Goal: Information Seeking & Learning: Stay updated

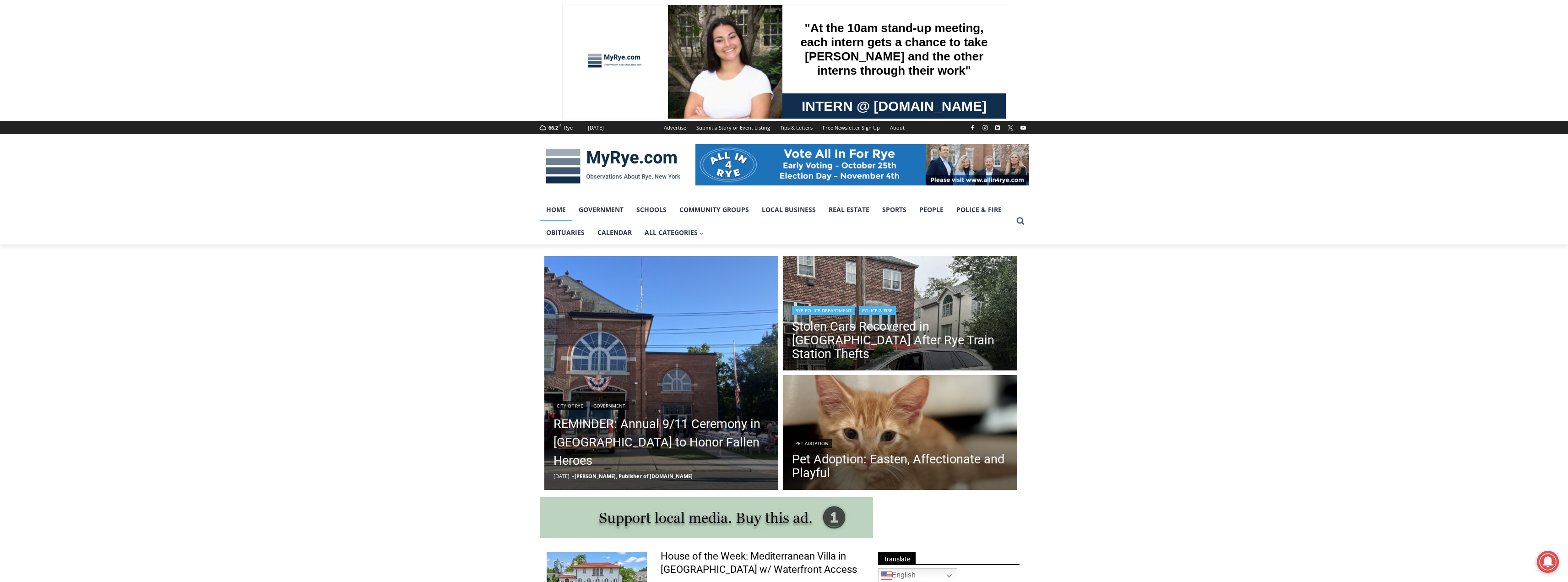
click at [937, 296] on img "Read More Stolen Cars Recovered in Bronx After Rye Train Station Thefts" at bounding box center [900, 314] width 234 height 117
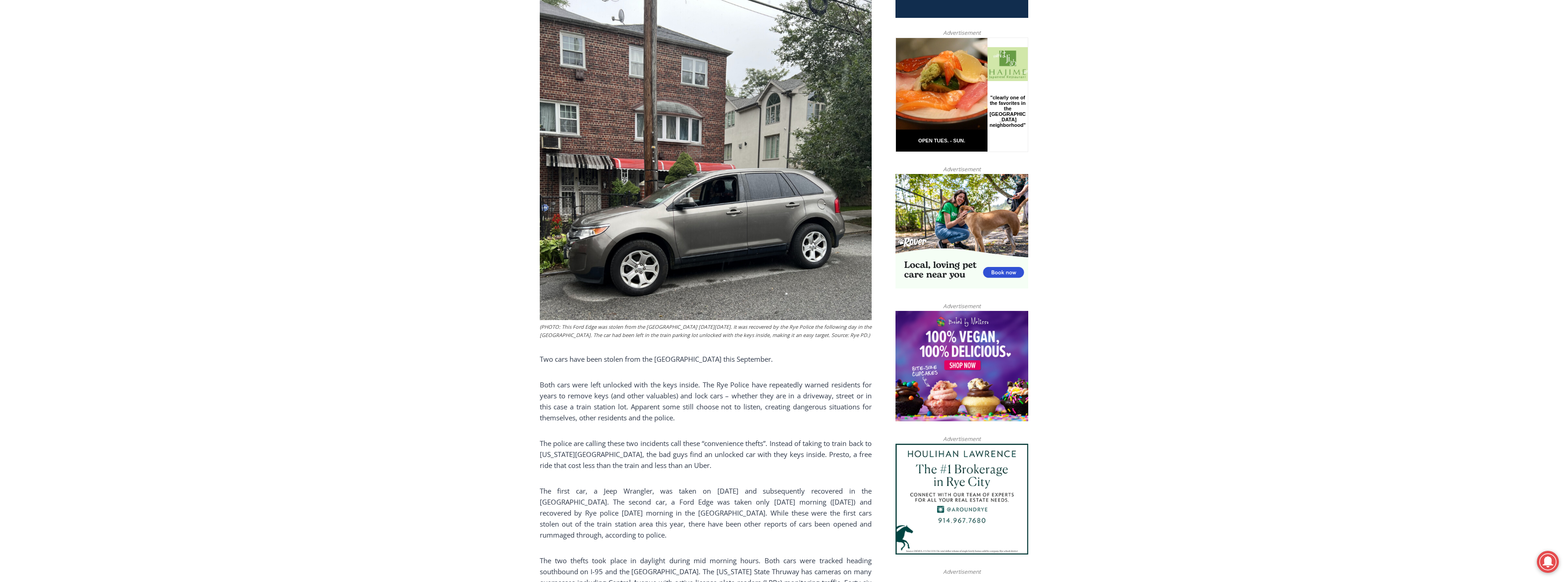
scroll to position [533, 0]
